Goal: Find specific page/section: Find specific page/section

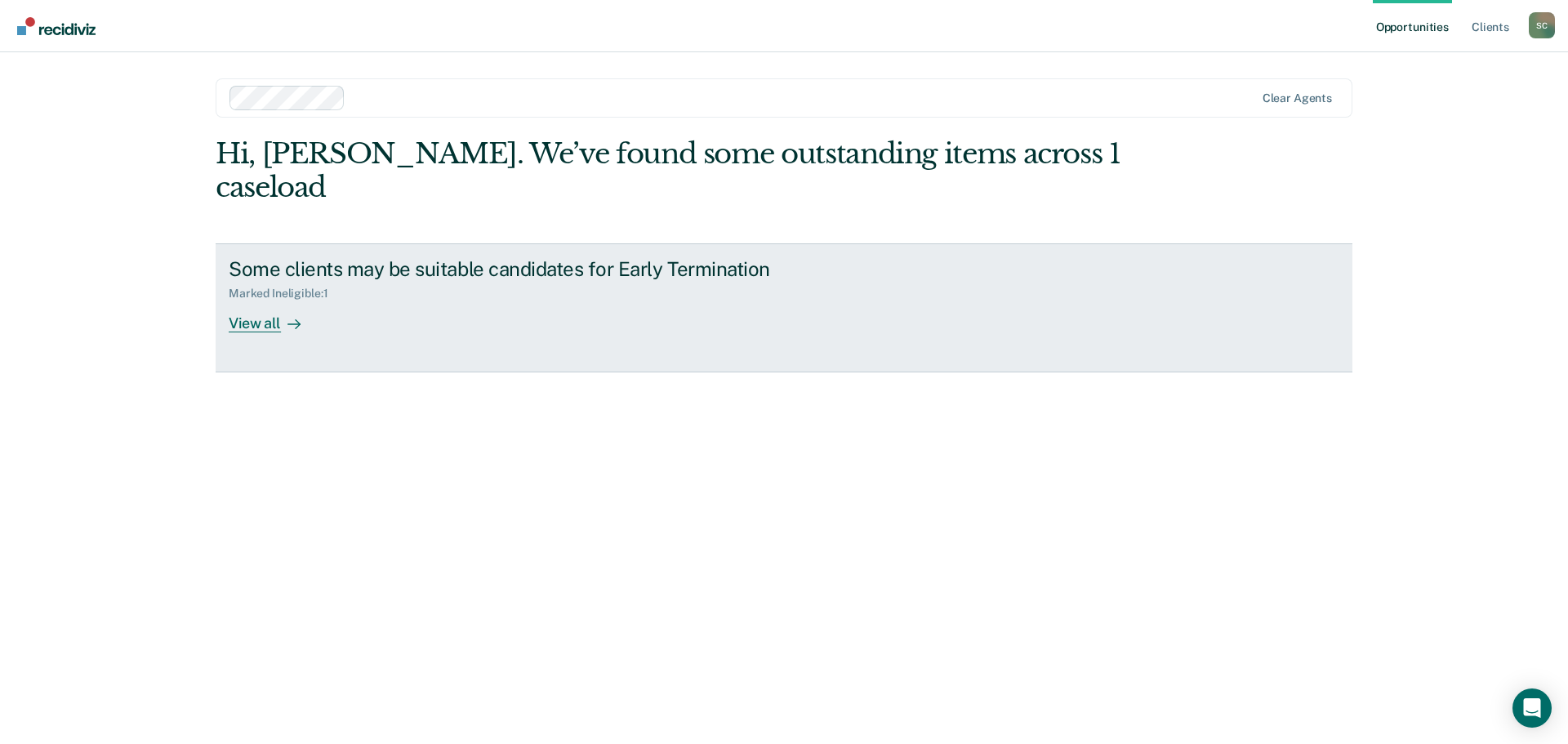
click at [253, 301] on div "View all" at bounding box center [274, 316] width 92 height 32
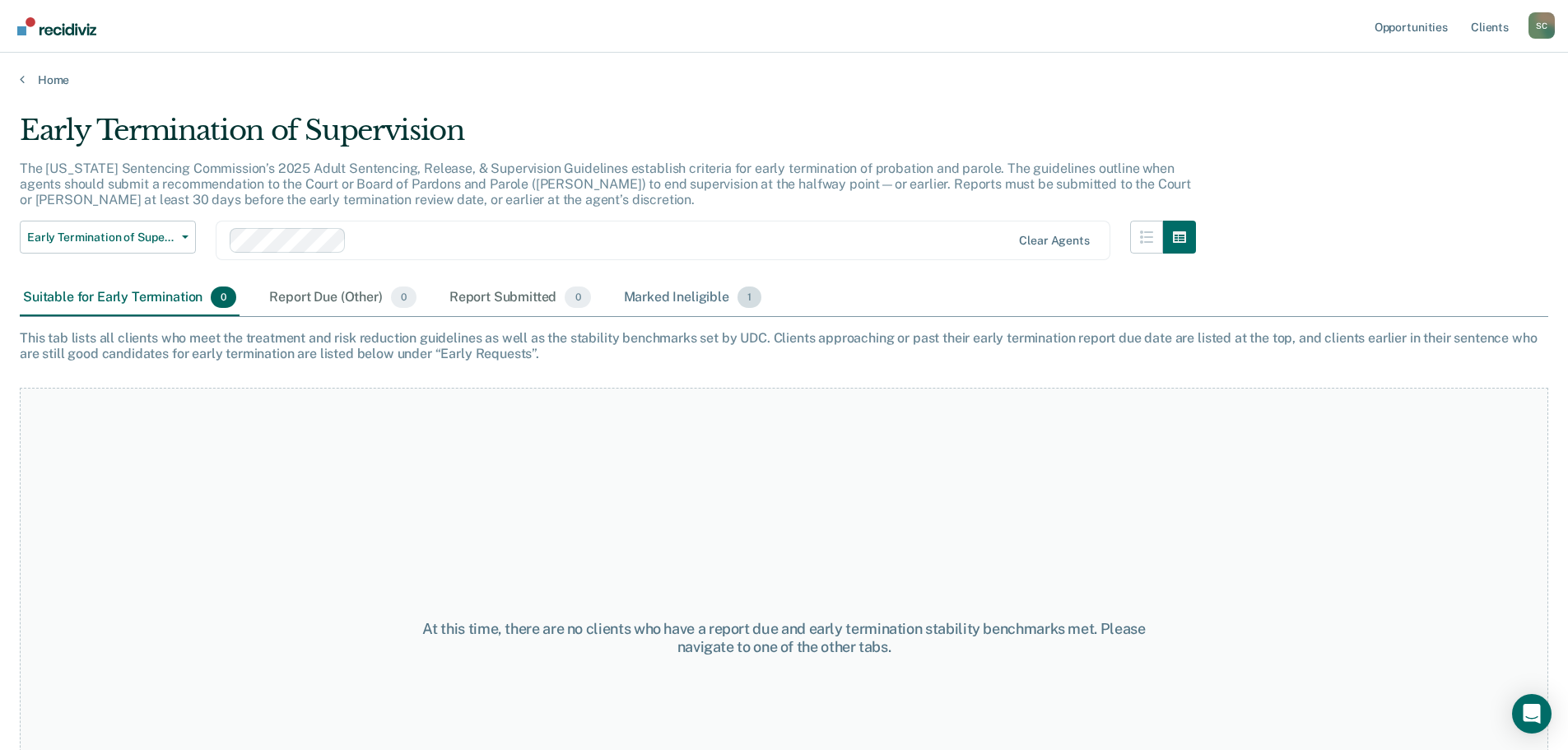
click at [649, 299] on div "Marked Ineligible 1" at bounding box center [693, 297] width 145 height 36
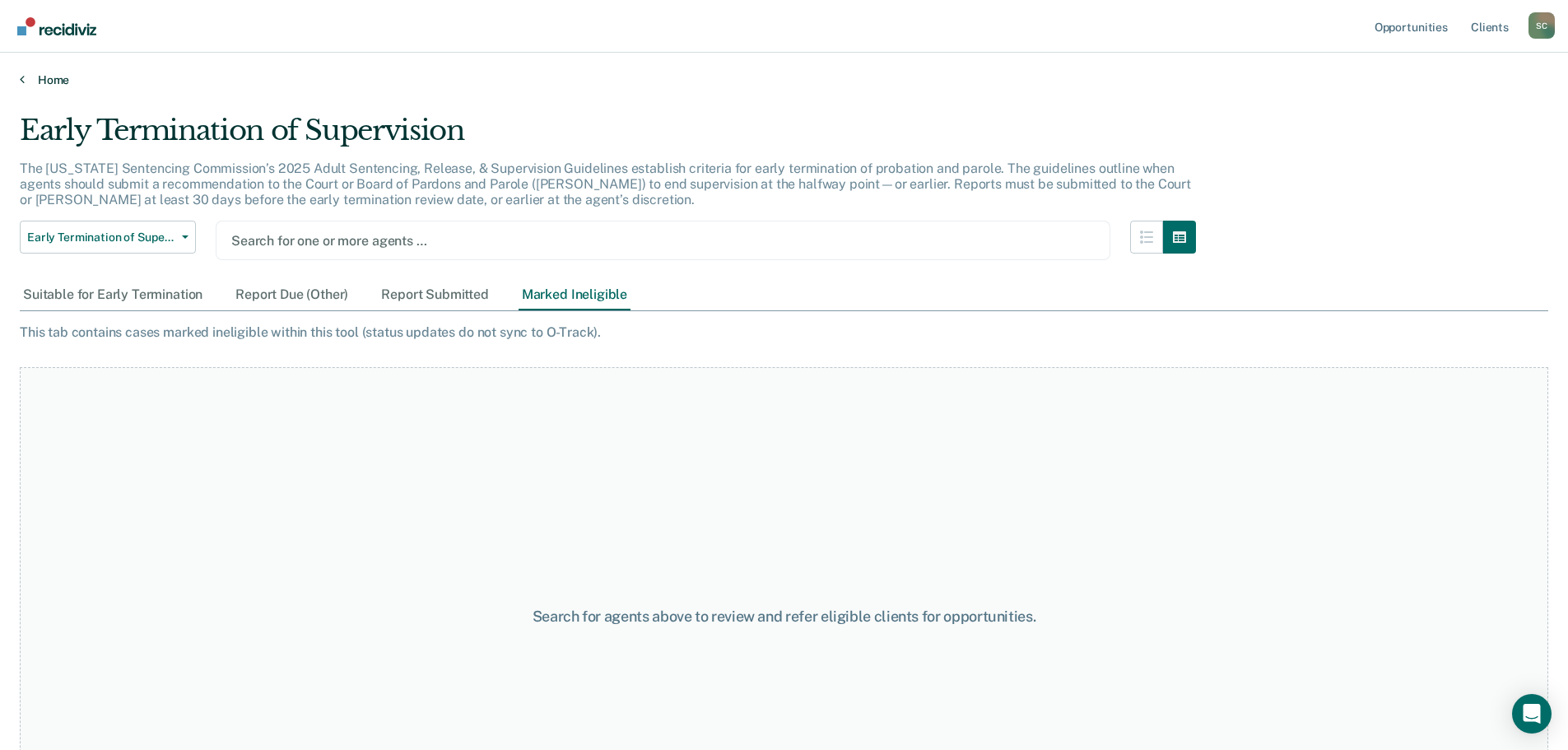
click at [48, 82] on link "Home" at bounding box center [784, 80] width 1529 height 15
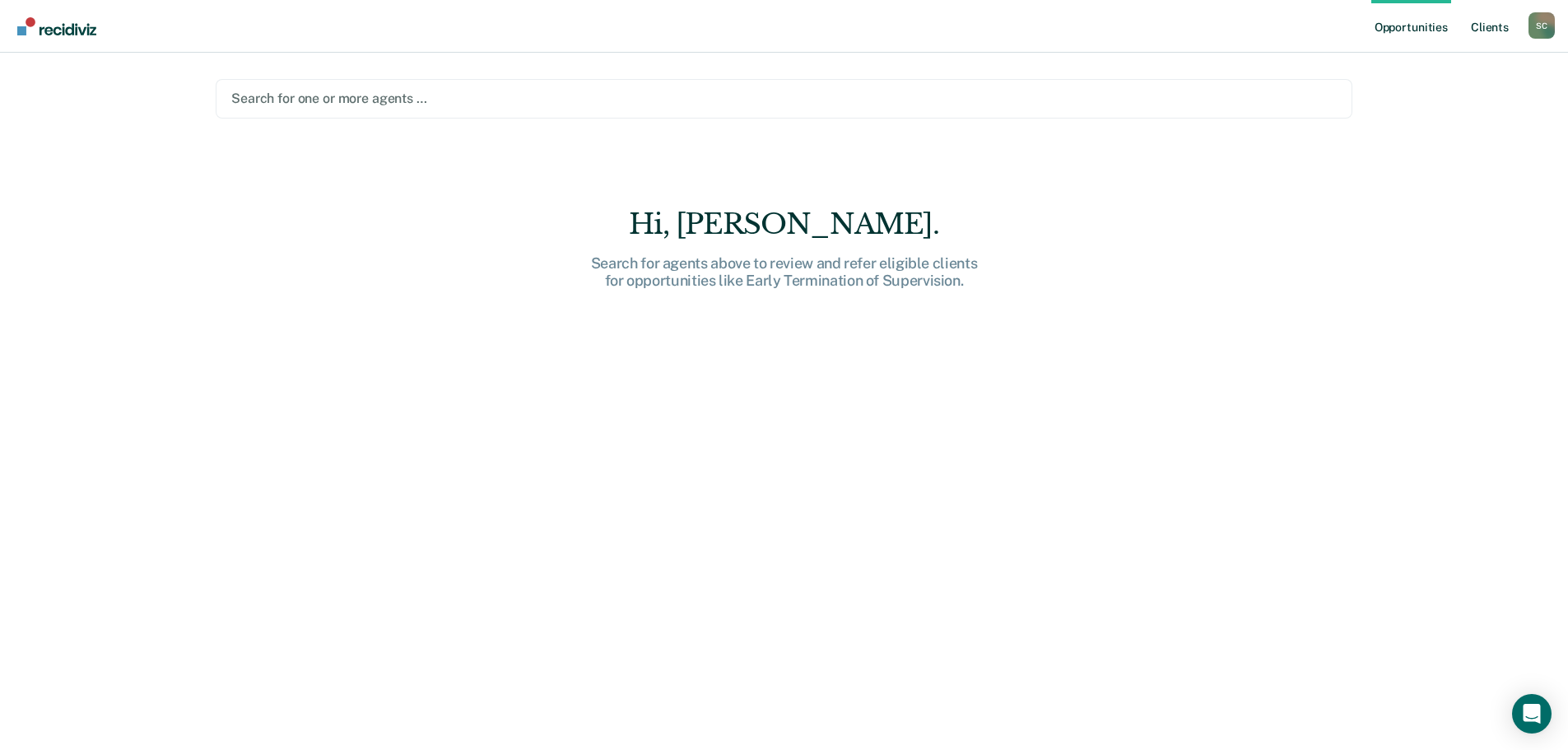
click at [1492, 28] on link "Client s" at bounding box center [1489, 27] width 44 height 53
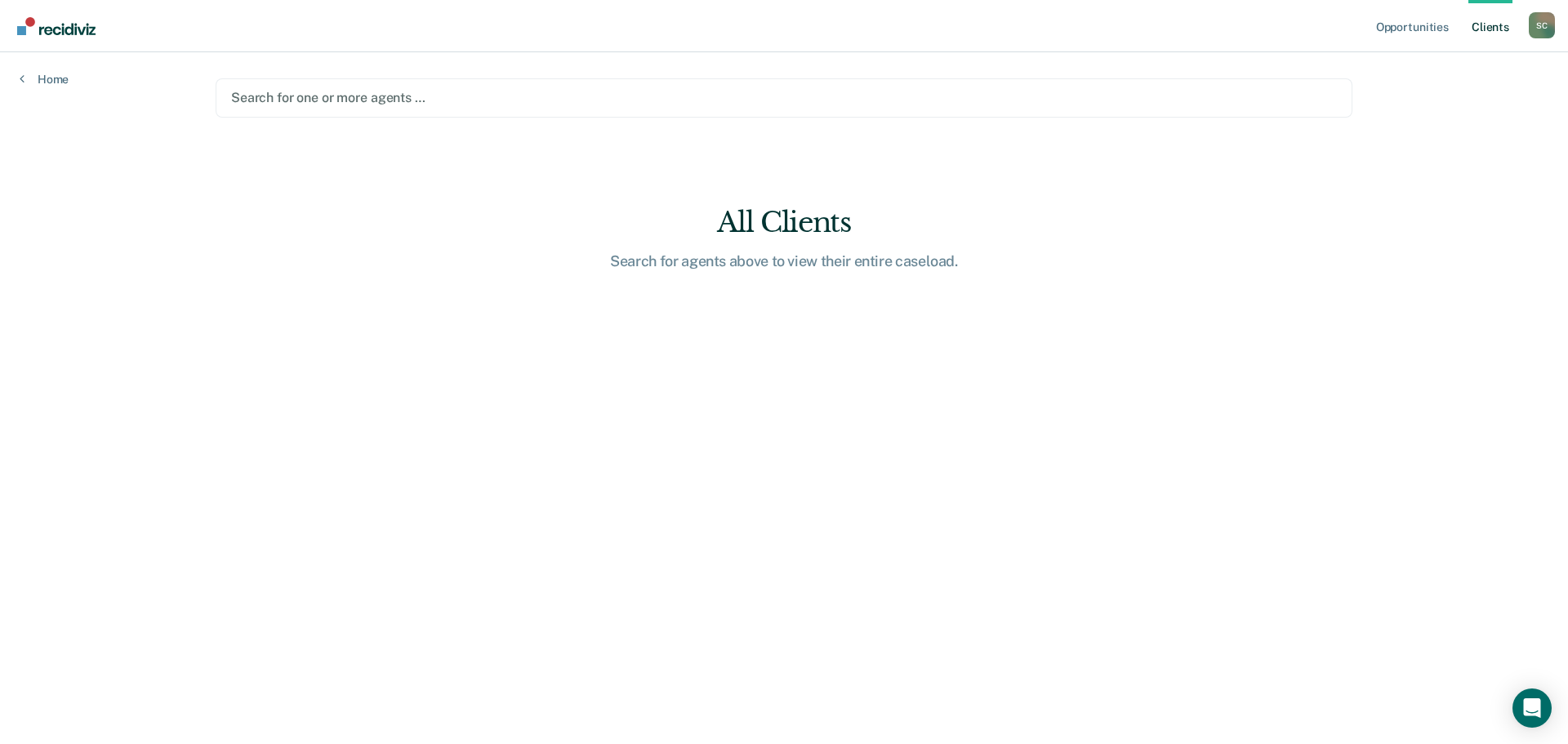
click at [1535, 27] on div "S C" at bounding box center [1541, 25] width 26 height 26
